Goal: Information Seeking & Learning: Learn about a topic

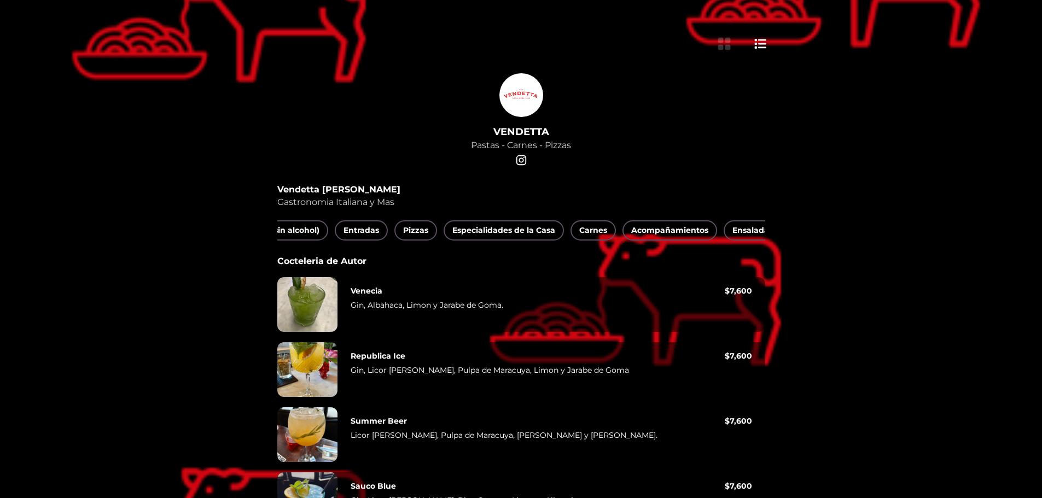
scroll to position [0, 276]
click at [326, 232] on span "Entradas" at bounding box center [317, 231] width 36 height 14
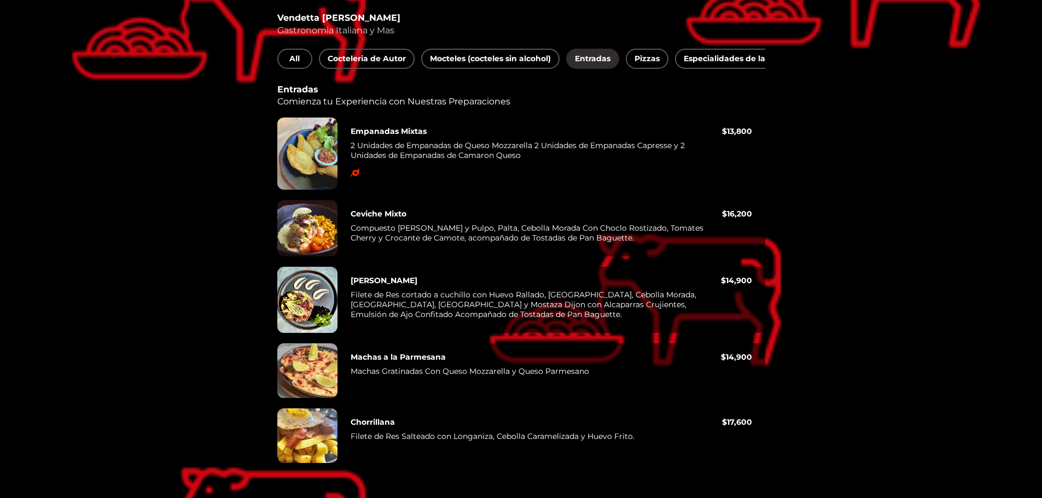
scroll to position [0, 165]
click at [474, 52] on span "Pizzas" at bounding box center [482, 59] width 25 height 14
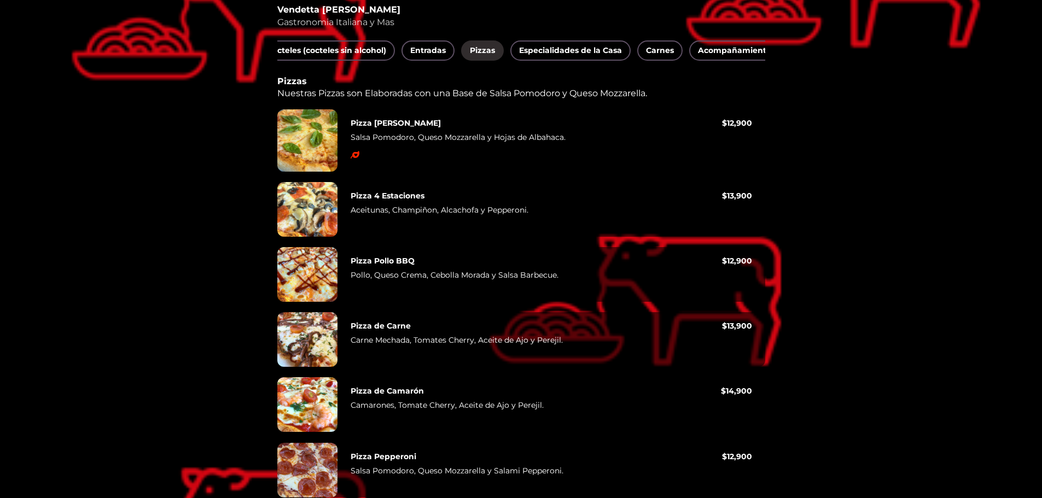
click at [307, 143] on div at bounding box center [307, 140] width 60 height 62
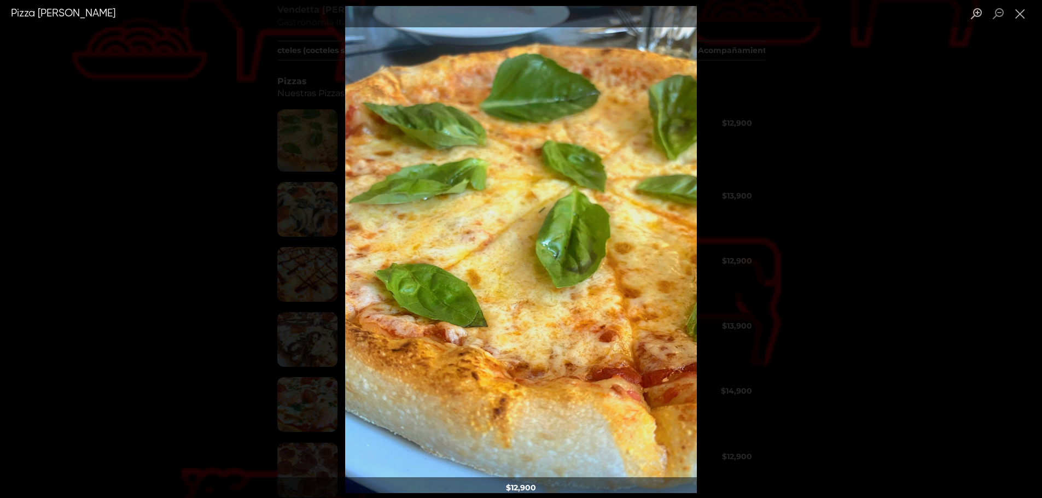
click at [203, 160] on div "Lightbox" at bounding box center [521, 249] width 1042 height 498
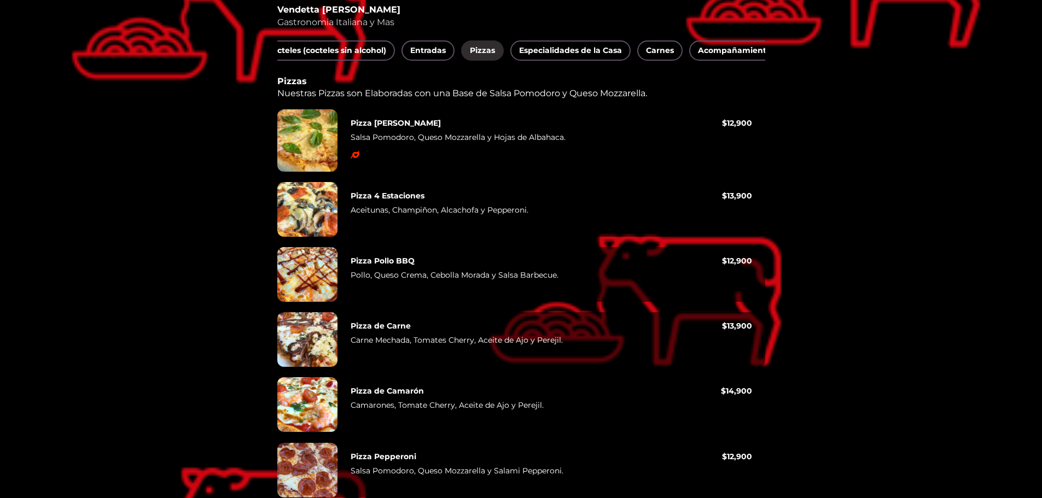
click at [319, 215] on div at bounding box center [307, 209] width 60 height 55
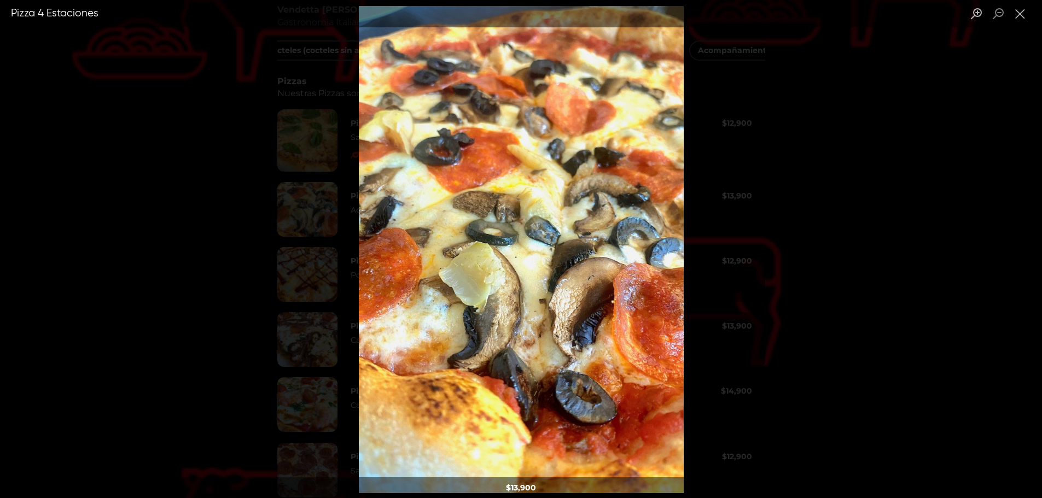
click at [224, 248] on div "Lightbox" at bounding box center [521, 249] width 1042 height 498
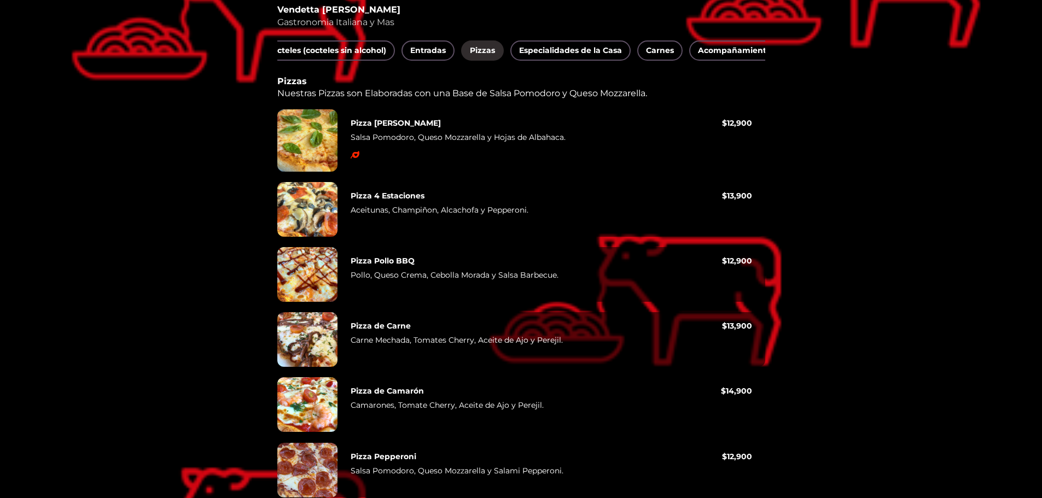
click at [300, 291] on div at bounding box center [307, 274] width 60 height 55
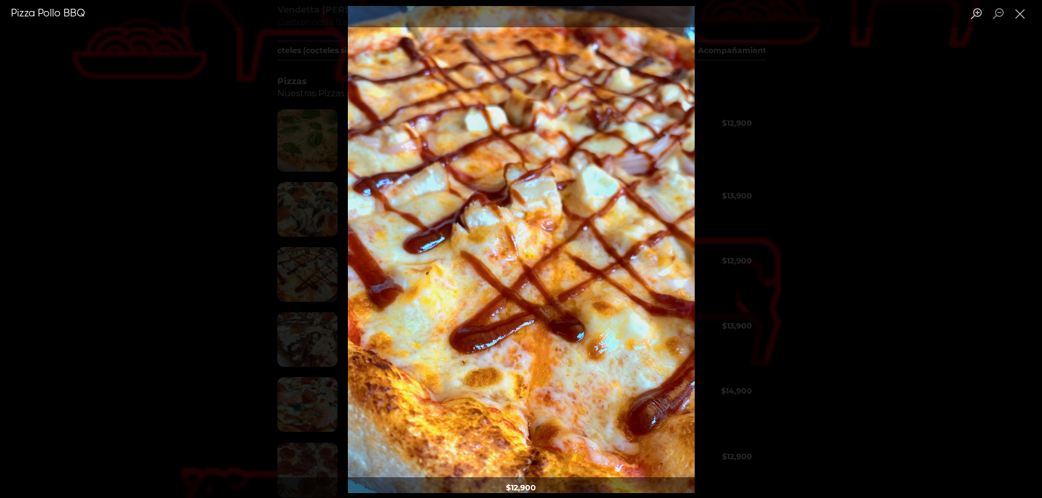
click at [194, 297] on div "Lightbox" at bounding box center [521, 249] width 1042 height 498
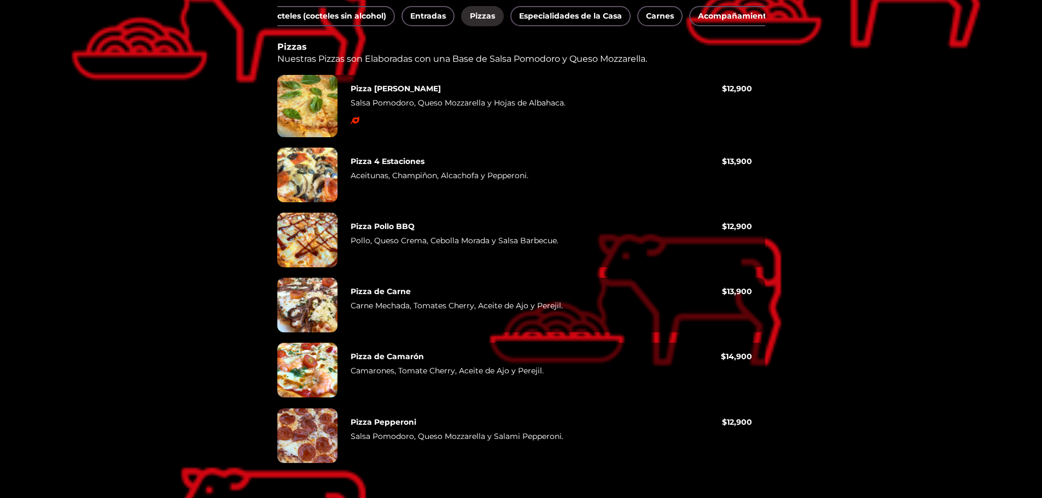
scroll to position [168, 0]
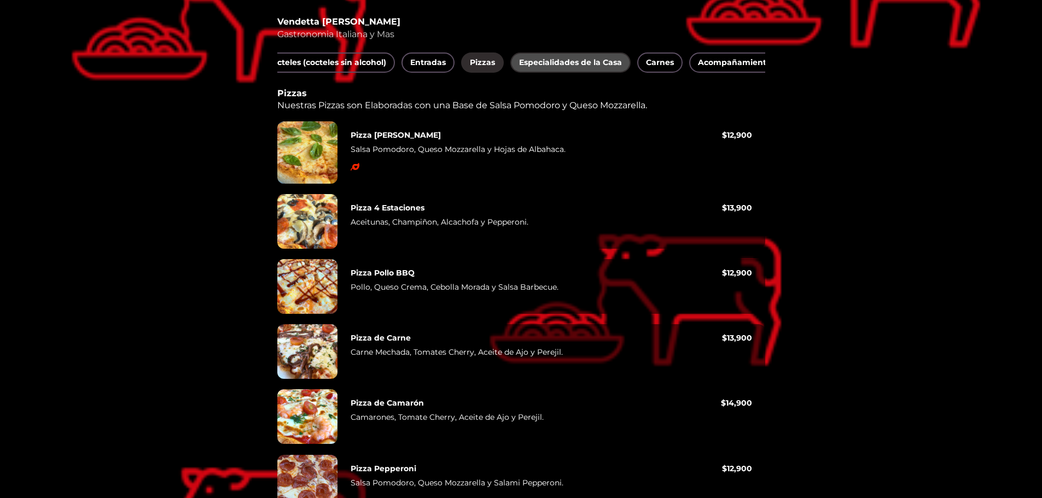
click at [548, 64] on span "Especialidades de la Casa" at bounding box center [570, 63] width 103 height 14
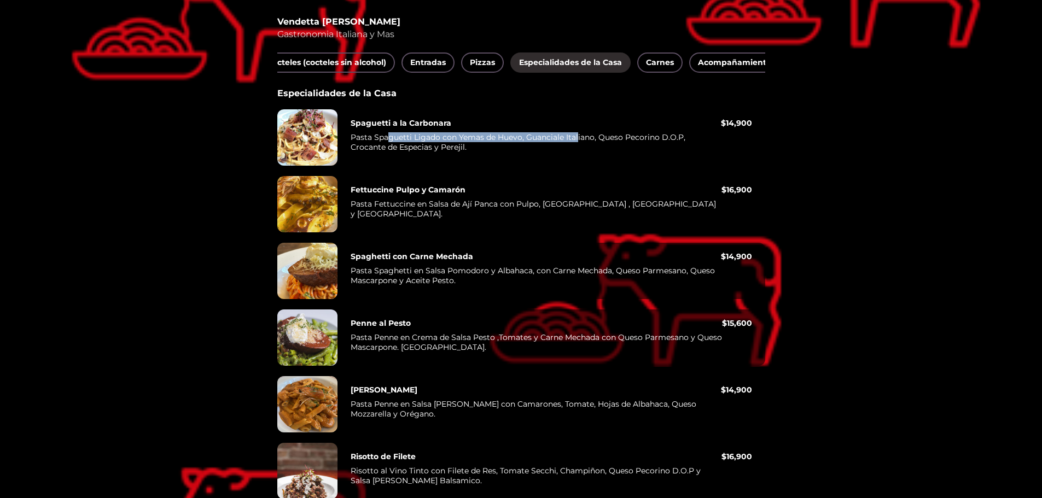
drag, startPoint x: 389, startPoint y: 143, endPoint x: 577, endPoint y: 145, distance: 188.1
click at [577, 145] on p "Pasta Spaguetti Ligado con Yemas de Huevo, Guanciale Italiano, Queso Pecorino D…" at bounding box center [535, 144] width 370 height 24
click at [600, 145] on p "Pasta Spaguetti Ligado con Yemas de Huevo, Guanciale Italiano, Queso Pecorino D…" at bounding box center [535, 144] width 370 height 24
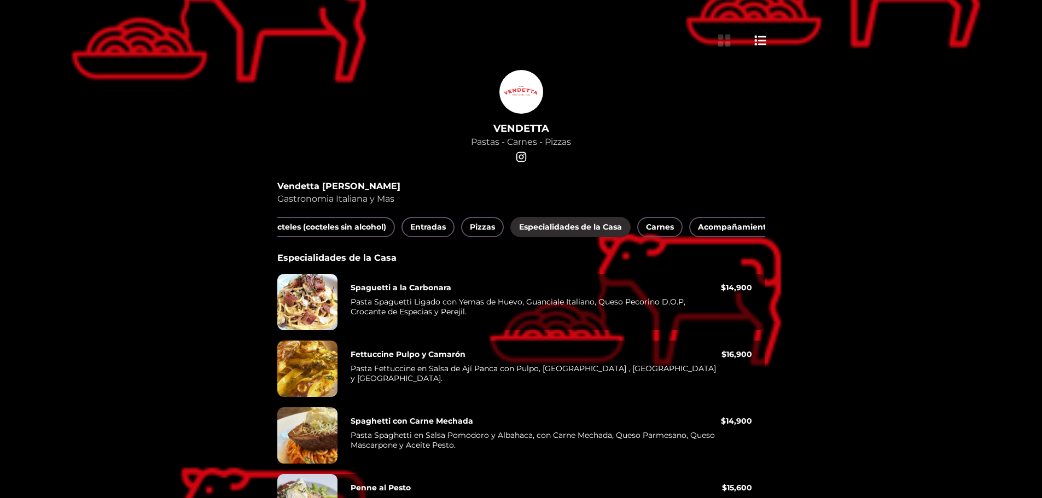
scroll to position [0, 0]
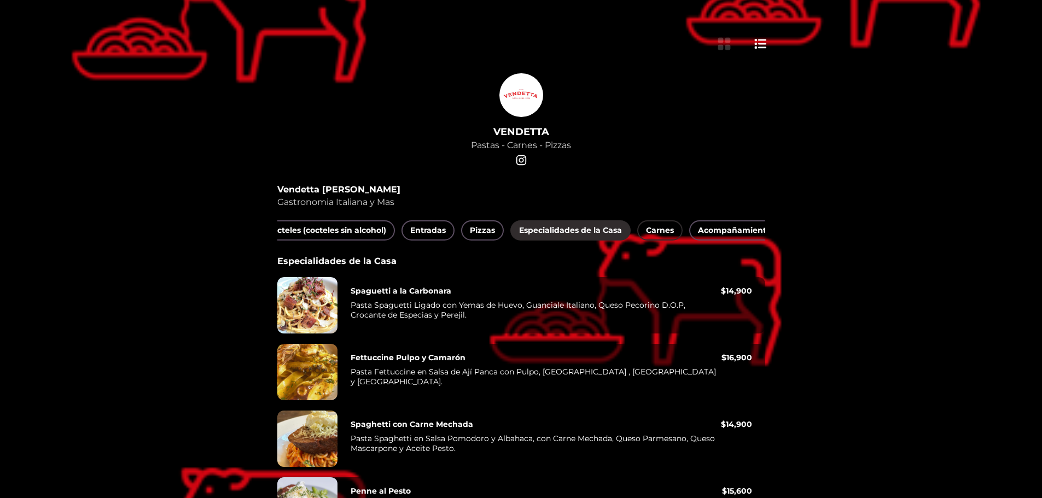
click at [657, 226] on span "Carnes" at bounding box center [660, 231] width 28 height 14
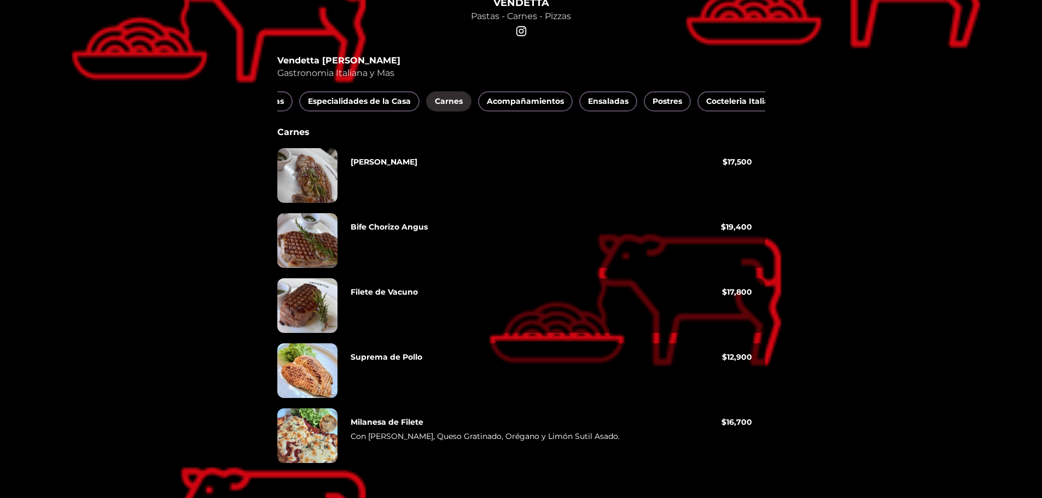
scroll to position [0, 382]
click at [512, 95] on span "Acompañamientos" at bounding box center [519, 102] width 77 height 14
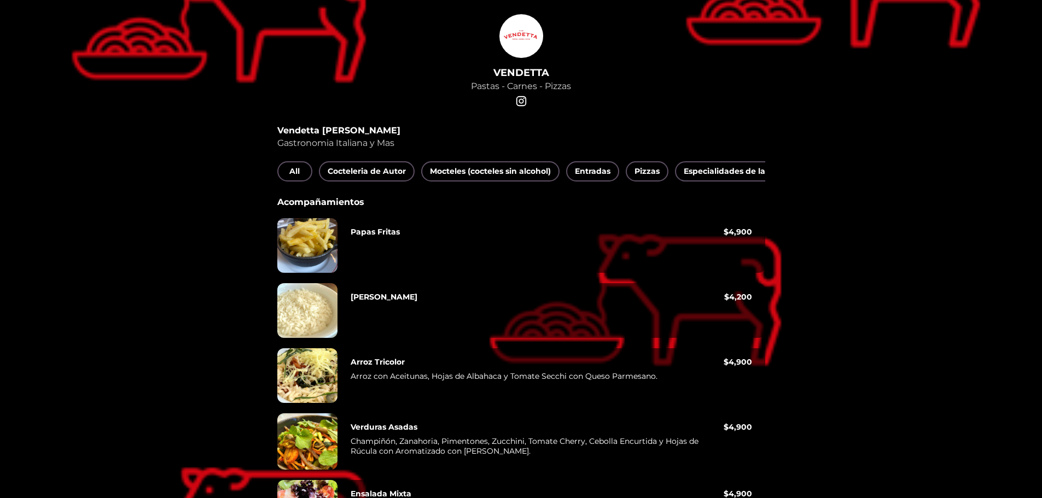
scroll to position [0, 0]
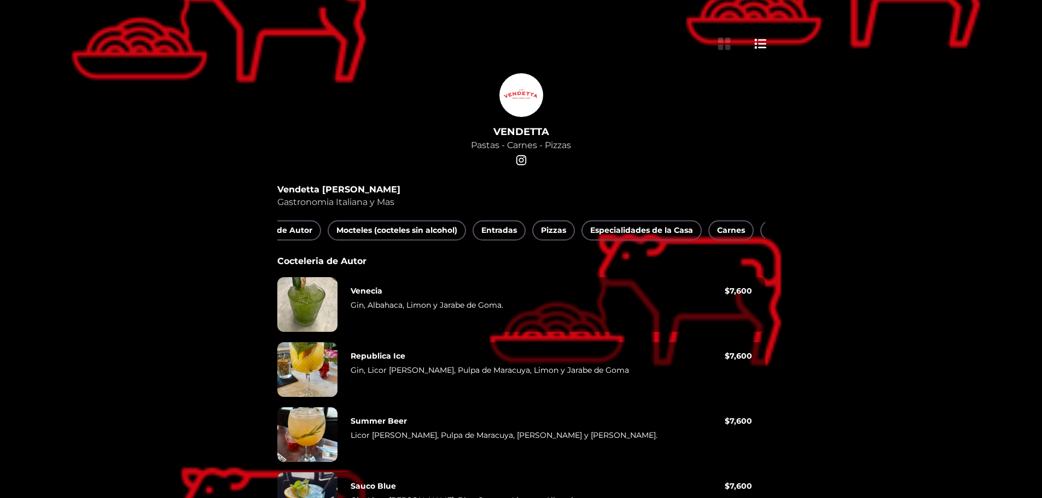
scroll to position [0, 138]
click at [449, 230] on span "Entradas" at bounding box center [455, 231] width 36 height 14
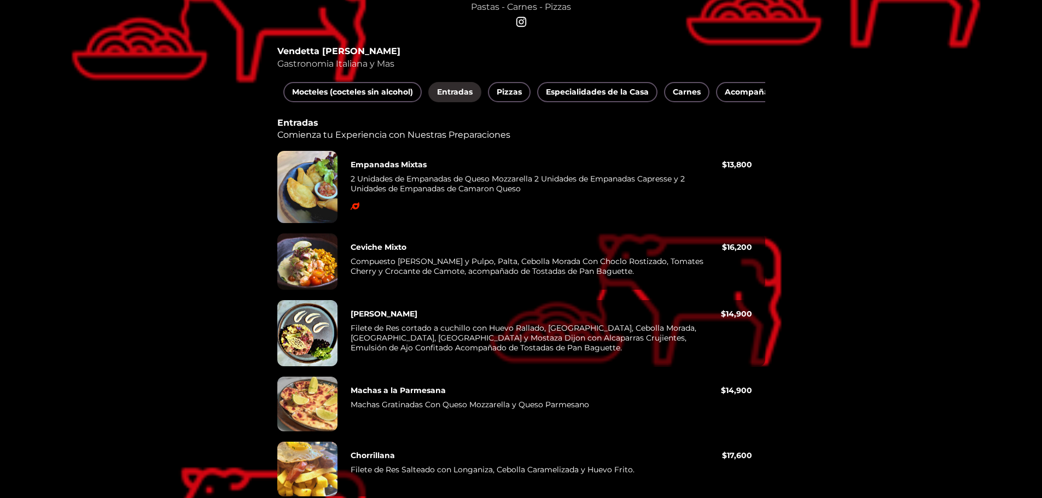
scroll to position [164, 0]
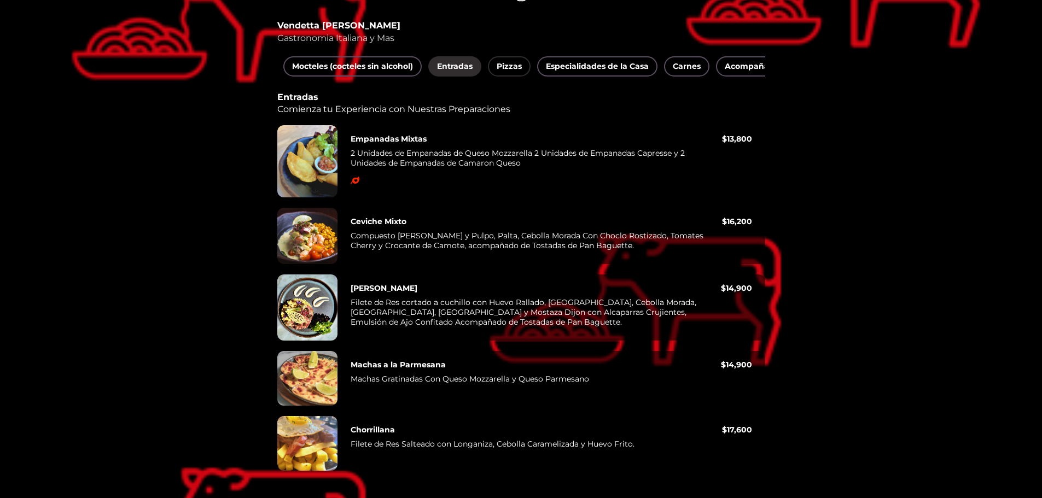
click at [509, 66] on span "Pizzas" at bounding box center [508, 67] width 25 height 14
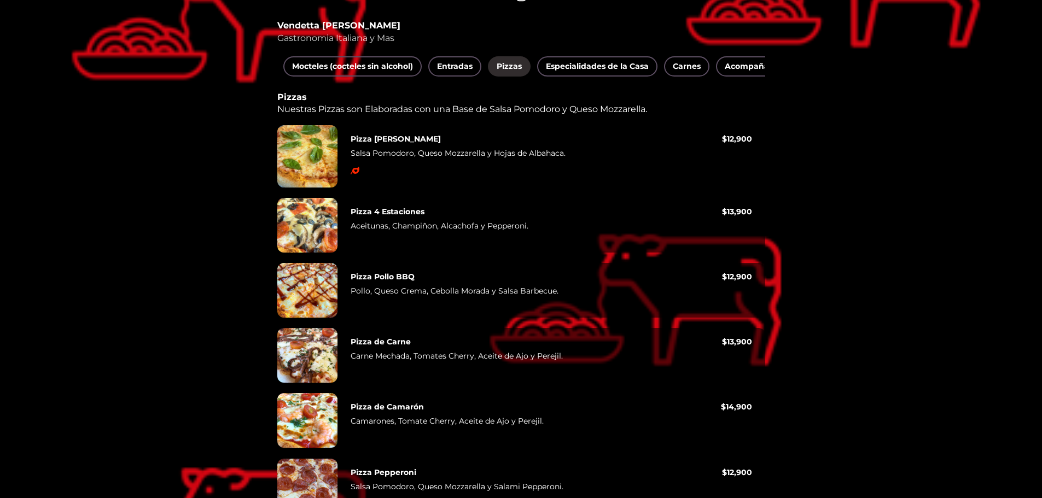
click at [148, 287] on div at bounding box center [521, 249] width 1042 height 498
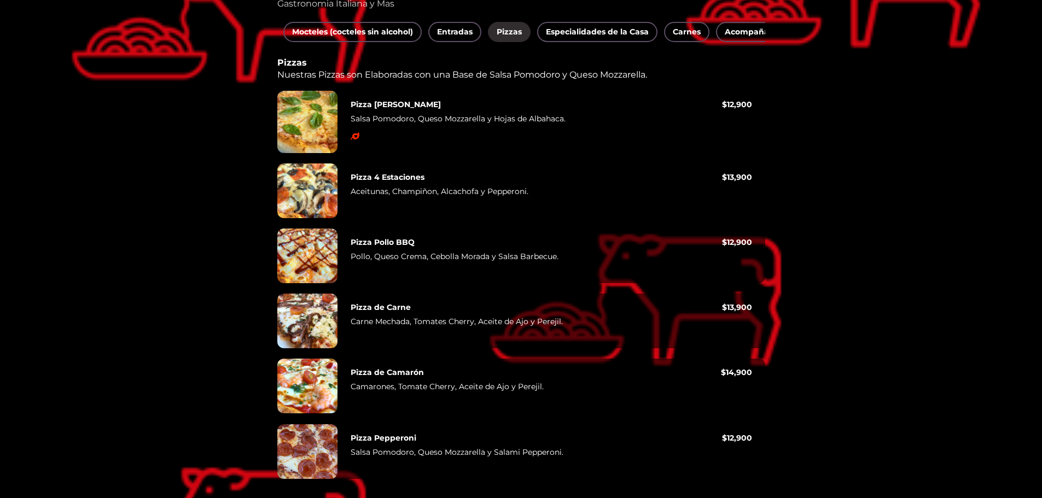
scroll to position [223, 0]
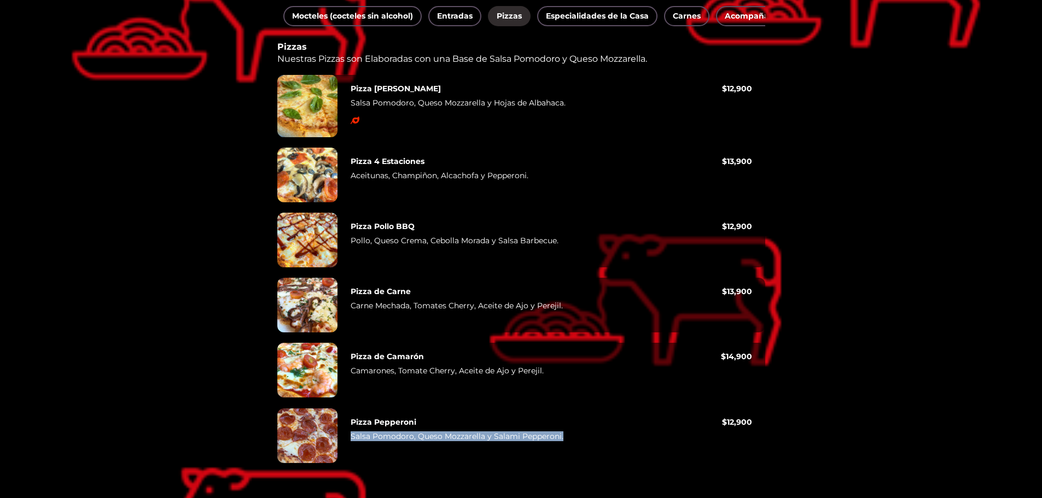
drag, startPoint x: 566, startPoint y: 433, endPoint x: 347, endPoint y: 433, distance: 218.7
click at [347, 433] on div "Pizza Pepperoni Salsa Pomodoro, Queso Mozzarella y Salami Pepperoni. $ 12,900" at bounding box center [551, 435] width 428 height 55
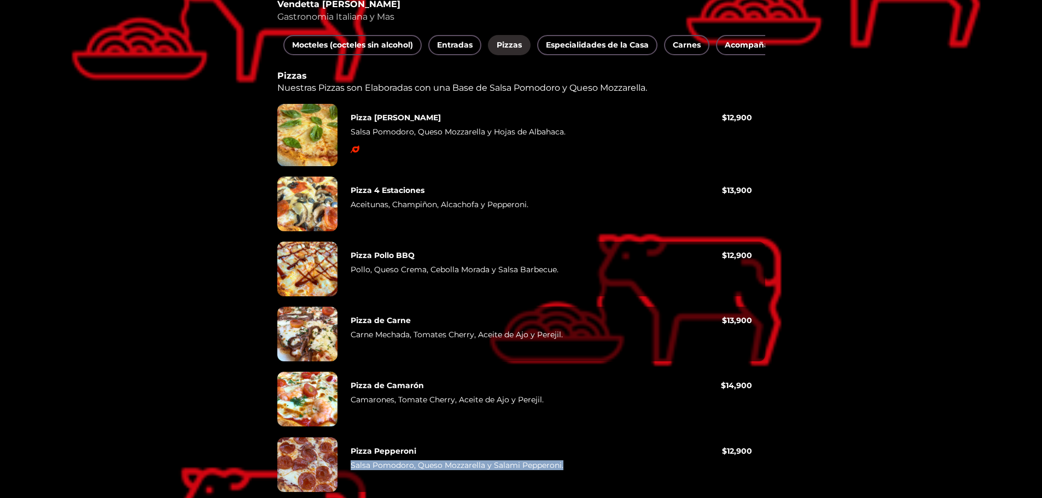
scroll to position [168, 0]
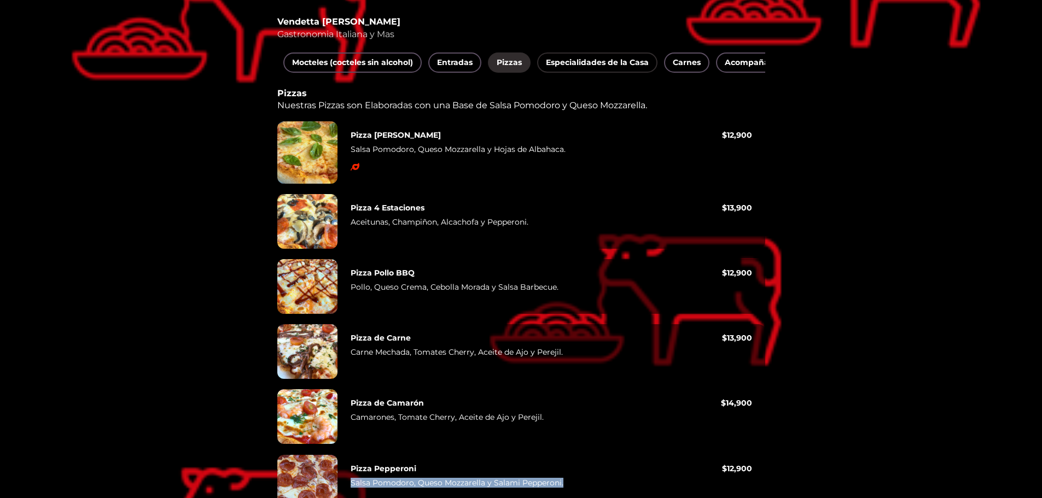
click at [576, 61] on span "Especialidades de la Casa" at bounding box center [597, 63] width 103 height 14
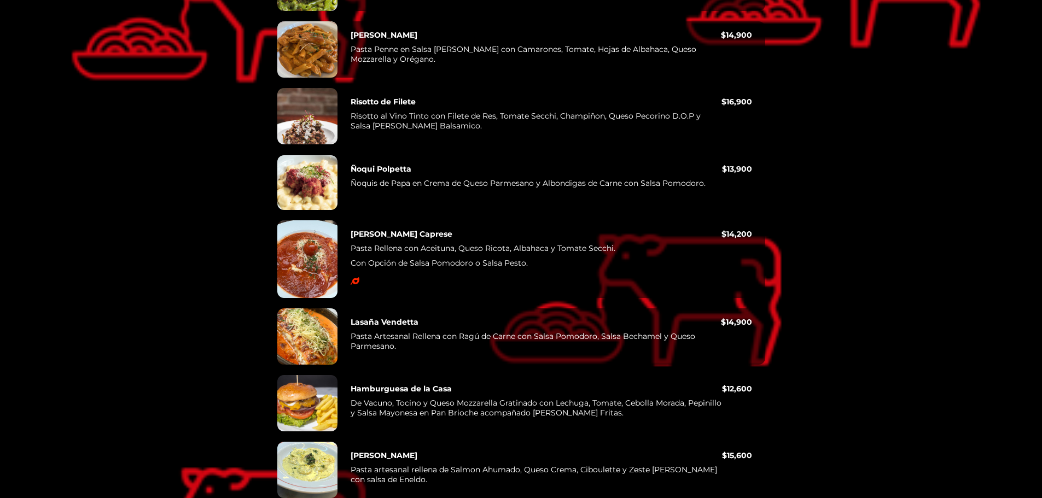
scroll to position [551, 0]
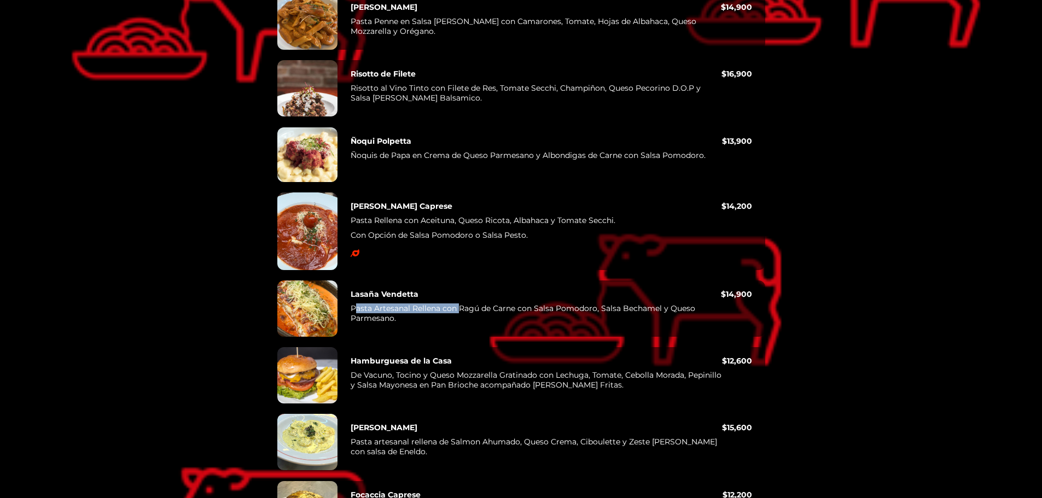
drag, startPoint x: 357, startPoint y: 315, endPoint x: 458, endPoint y: 318, distance: 101.7
click at [458, 318] on p "Pasta Artesanal Rellena con Ragú de Carne con Salsa Pomodoro, Salsa Bechamel y …" at bounding box center [535, 315] width 370 height 24
click at [448, 326] on p "Pasta Artesanal Rellena con Ragú de Carne con Salsa Pomodoro, Salsa Bechamel y …" at bounding box center [535, 315] width 370 height 24
